Goal: Task Accomplishment & Management: Use online tool/utility

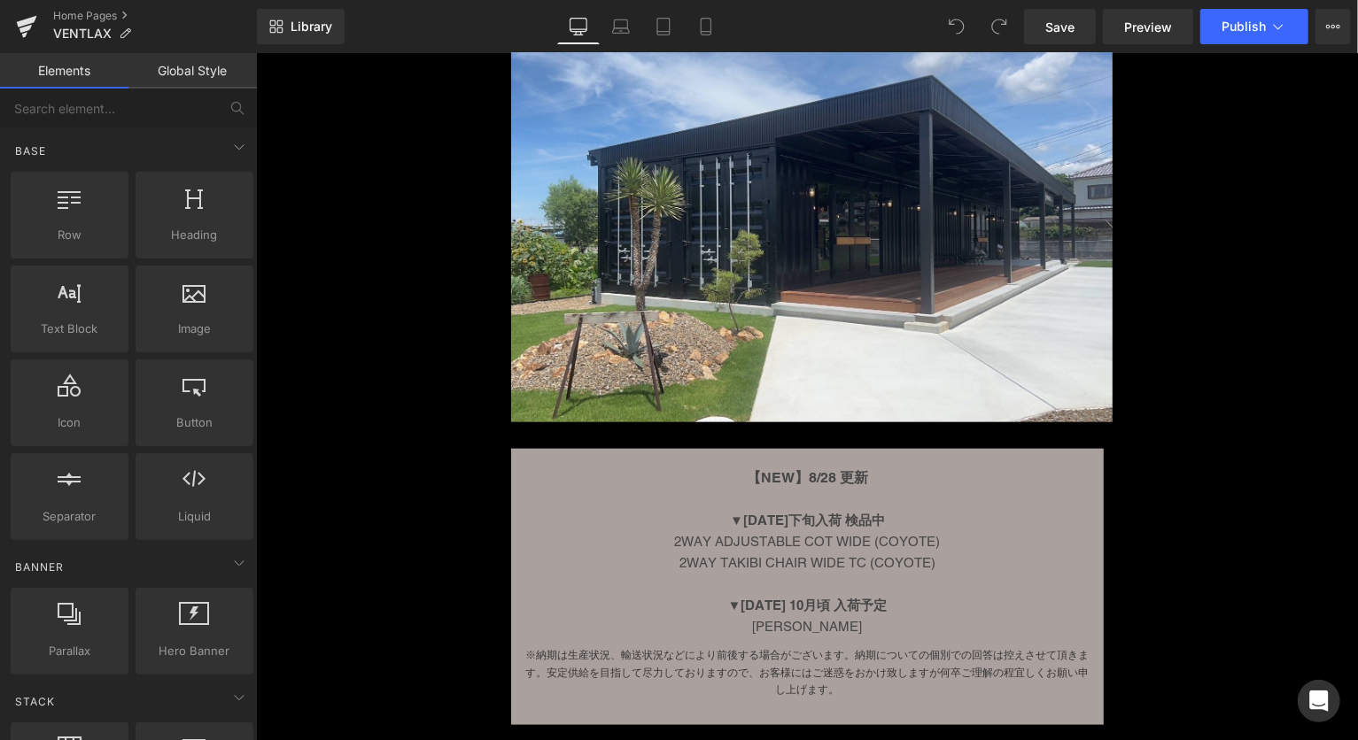
scroll to position [5290, 0]
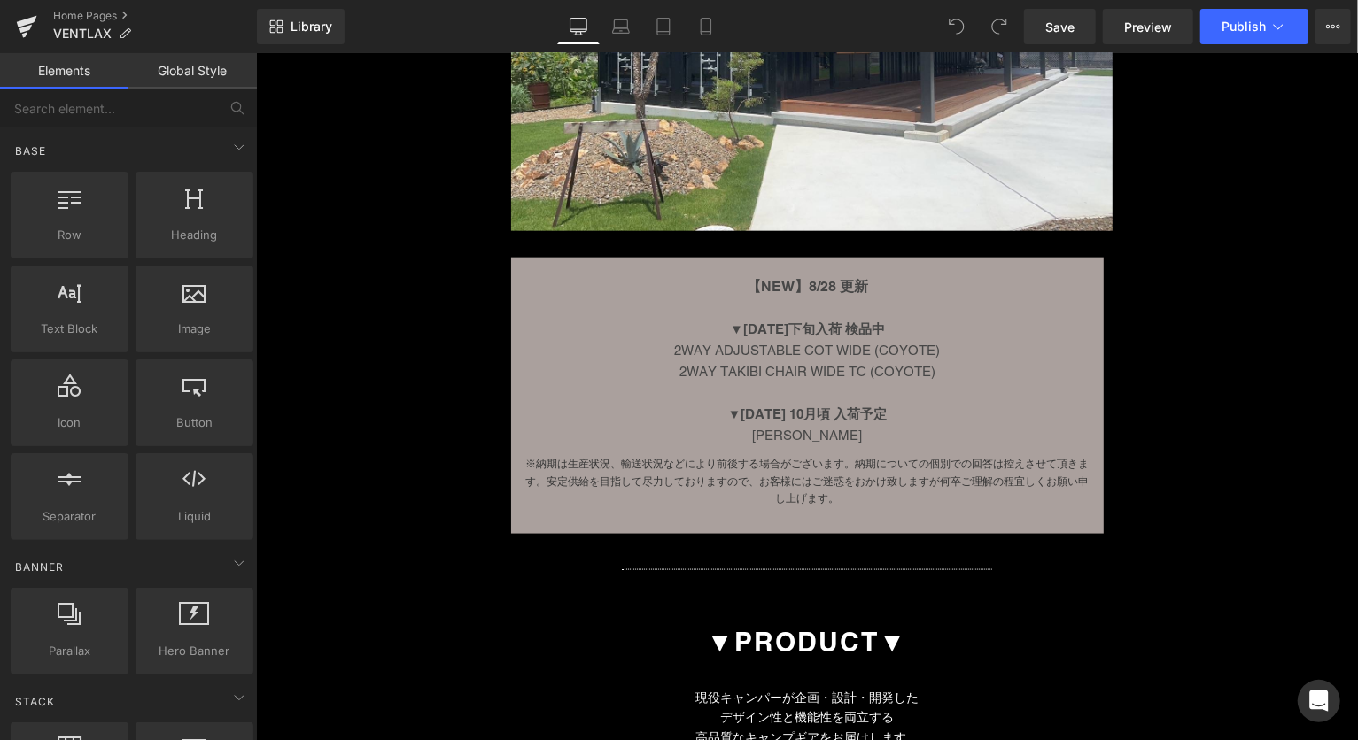
click at [876, 361] on div "2WAY TAKIBI CHAIR WIDE TC (COYOTE)" at bounding box center [806, 370] width 539 height 21
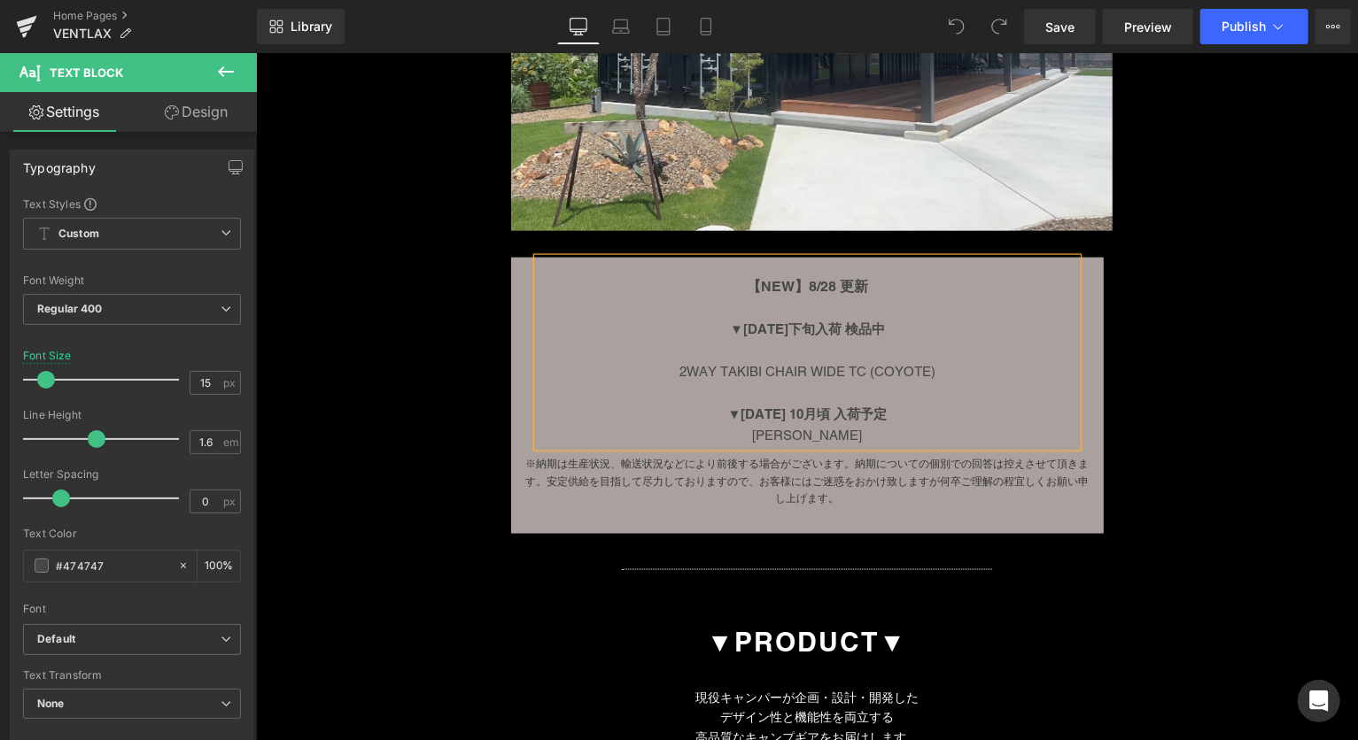
drag, startPoint x: 961, startPoint y: 345, endPoint x: 668, endPoint y: 353, distance: 293.3
click at [668, 353] on div at bounding box center [806, 349] width 539 height 21
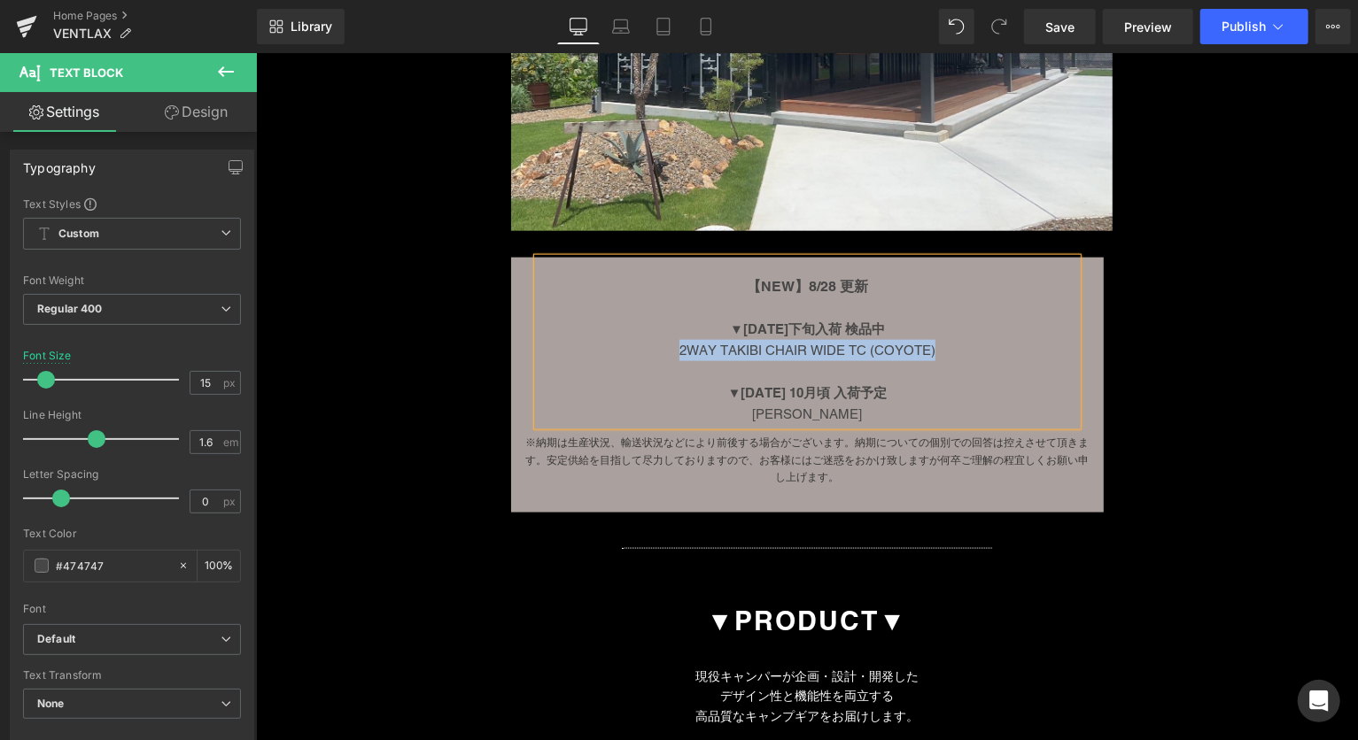
drag, startPoint x: 956, startPoint y: 347, endPoint x: 645, endPoint y: 344, distance: 310.9
click at [645, 344] on div "2WAY TAKIBI CHAIR WIDE TC (COYOTE)" at bounding box center [806, 349] width 539 height 21
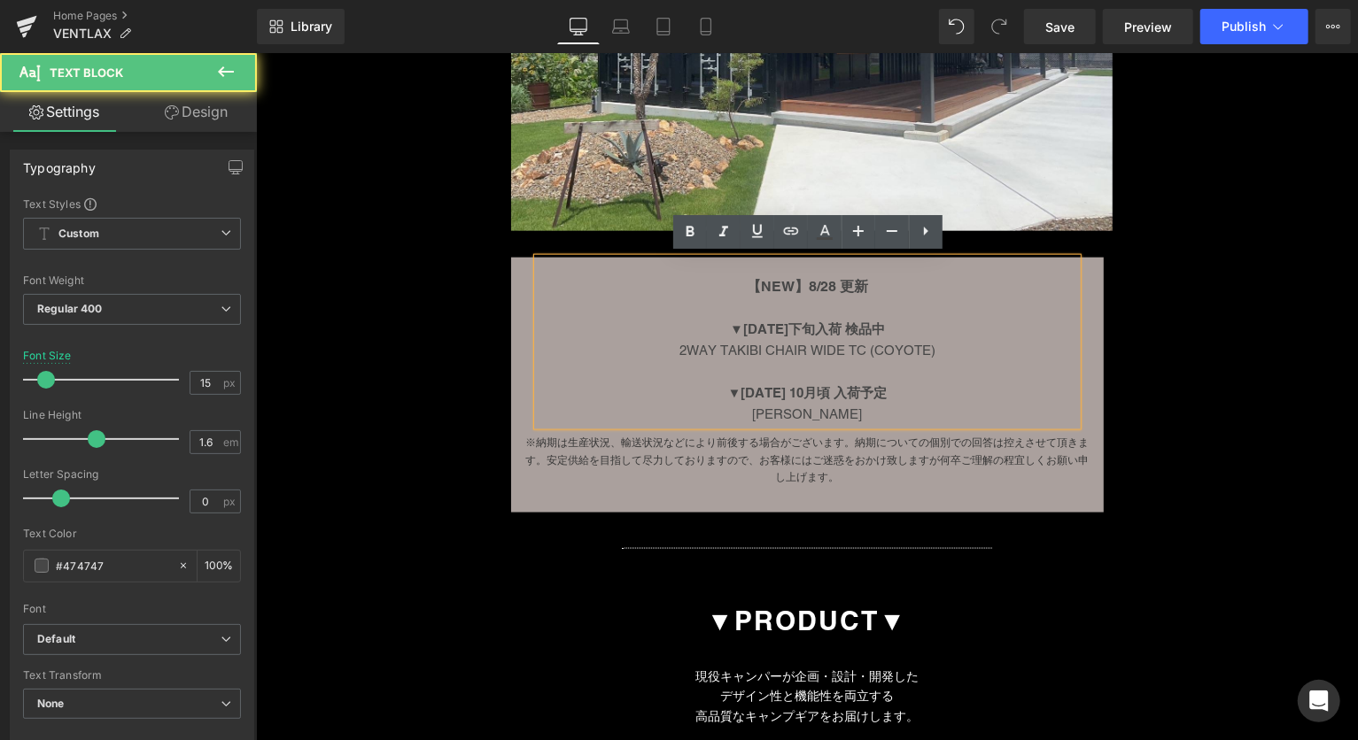
click at [822, 322] on strong "▼[DATE]下旬入荷 検品中" at bounding box center [806, 328] width 155 height 15
click at [780, 321] on strong "▼[DATE]下旬入荷 検品中" at bounding box center [806, 328] width 155 height 15
click at [857, 327] on strong "▼[DATE]上旬入荷 検品中" at bounding box center [806, 328] width 155 height 15
click at [917, 327] on div "▼[DATE]上旬入荷 検品中" at bounding box center [806, 328] width 539 height 21
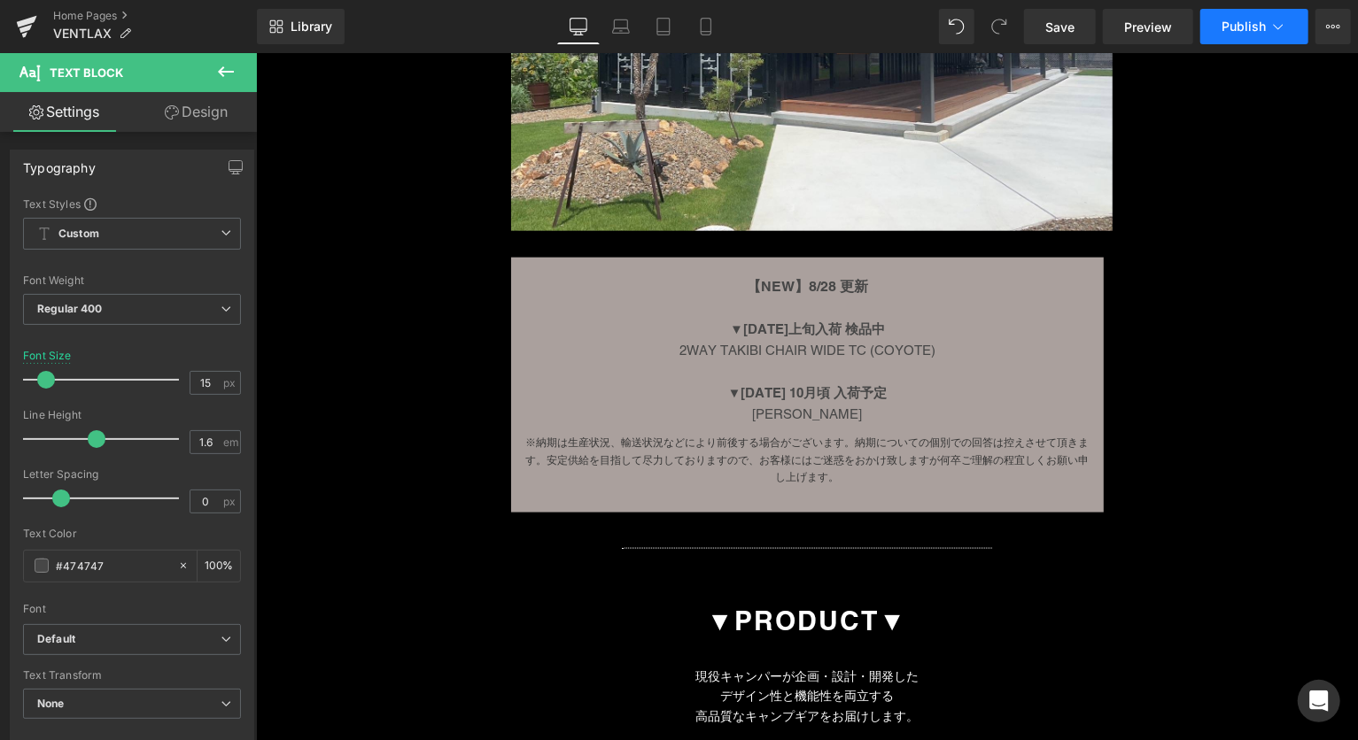
click at [1243, 39] on button "Publish" at bounding box center [1254, 26] width 108 height 35
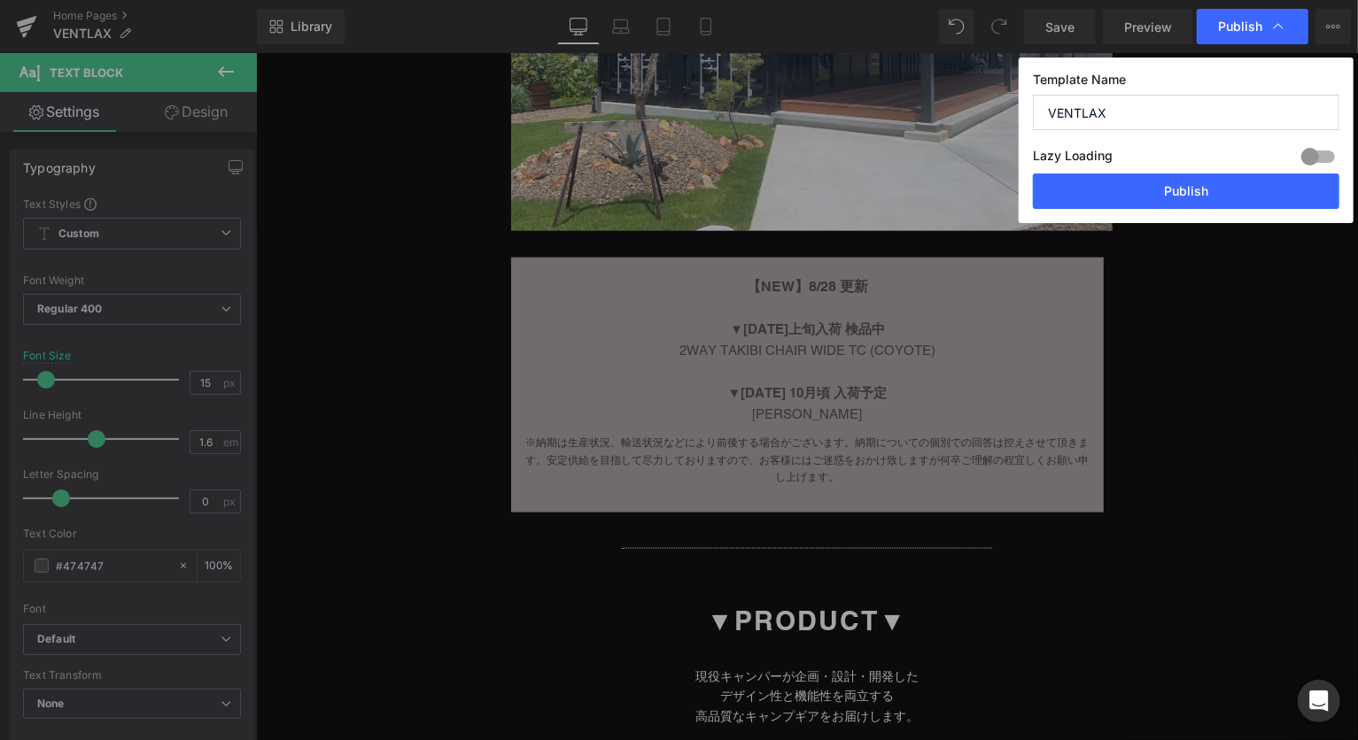
click at [1184, 172] on div "Lazy Loading Build Upgrade plan to unlock" at bounding box center [1186, 158] width 306 height 29
click at [1169, 190] on button "Publish" at bounding box center [1186, 191] width 306 height 35
